Goal: Task Accomplishment & Management: Manage account settings

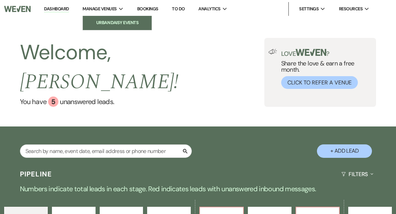
click at [108, 22] on li "Urban Daisy Events" at bounding box center [117, 22] width 62 height 7
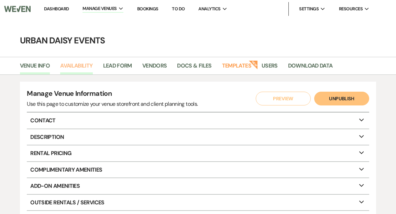
click at [76, 65] on link "Availability" at bounding box center [76, 67] width 32 height 13
select select "2"
select select "2026"
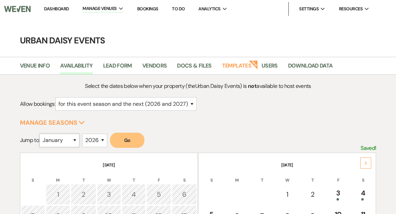
click at [79, 141] on select "January February March April May June July August September October November De…" at bounding box center [60, 140] width 40 height 13
select select "5"
click at [41, 134] on select "January February March April May June July August September October November De…" at bounding box center [60, 140] width 40 height 13
click at [132, 140] on button "Go" at bounding box center [127, 139] width 34 height 15
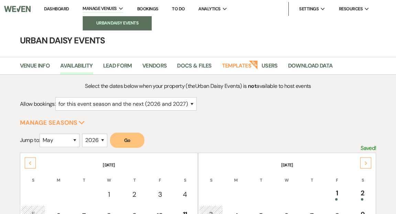
click at [112, 22] on li "Urban Daisy Events" at bounding box center [117, 23] width 62 height 7
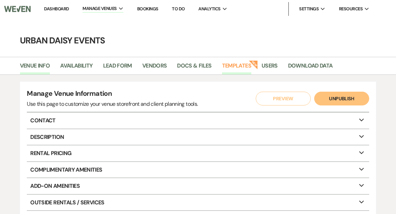
click at [240, 66] on link "Templates" at bounding box center [236, 67] width 29 height 13
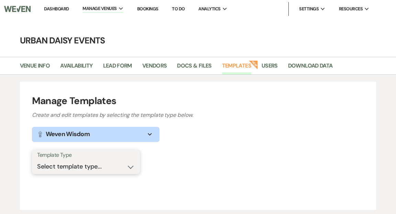
click at [130, 167] on select "Select template type... Task List Message Templates Payment Plan Inventory Item…" at bounding box center [86, 166] width 98 height 13
select select "Message Templates"
click at [37, 160] on select "Select template type... Task List Message Templates Payment Plan Inventory Item…" at bounding box center [86, 166] width 98 height 13
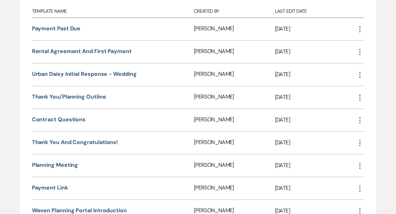
scroll to position [210, 0]
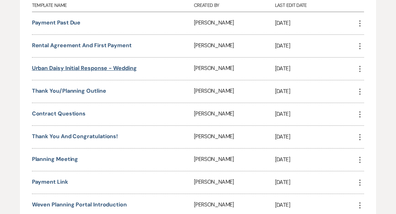
click at [120, 67] on link "Urban Daisy Initial Response - Wedding" at bounding box center [84, 67] width 105 height 7
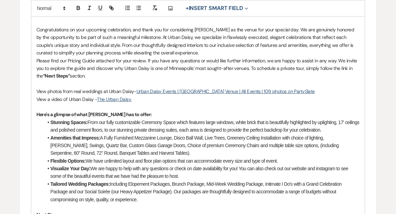
scroll to position [205, 0]
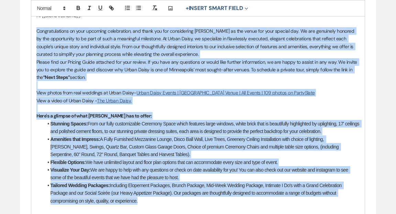
drag, startPoint x: 36, startPoint y: 30, endPoint x: 273, endPoint y: 201, distance: 292.1
click at [273, 201] on div "Hi {{clientFirstName}}! Congratulations on your upcoming celebration, and thank…" at bounding box center [198, 187] width 334 height 359
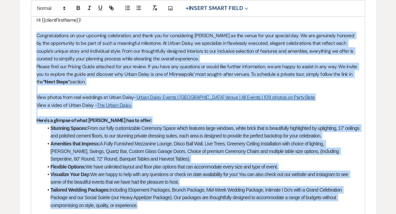
scroll to position [198, 0]
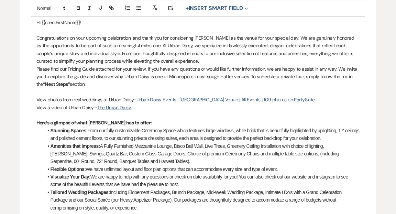
click at [35, 31] on div "Hi {{clientFirstName}}! Congratulations on your upcoming celebration, and thank…" at bounding box center [198, 193] width 334 height 359
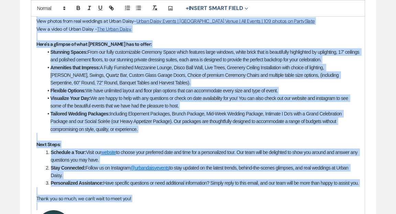
scroll to position [284, 0]
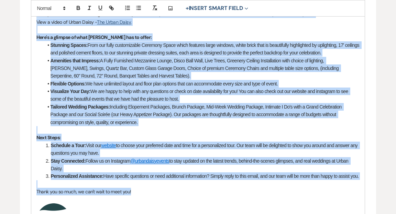
drag, startPoint x: 36, startPoint y: 36, endPoint x: 237, endPoint y: 201, distance: 260.2
click at [237, 201] on div "Hi {{clientFirstName}}! Congratulations on your upcoming celebration, and thank…" at bounding box center [198, 108] width 334 height 359
copy div "Congratulations on your upcoming celebration, and thank you for considering Urb…"
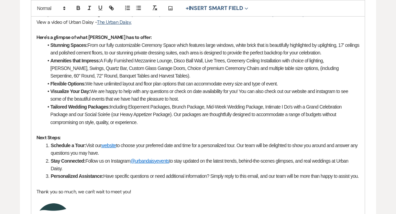
click at [7, 144] on div "Edit Message Template This template was created on Dec 20, 2022 * Required Temp…" at bounding box center [198, 79] width 396 height 606
